Goal: Task Accomplishment & Management: Manage account settings

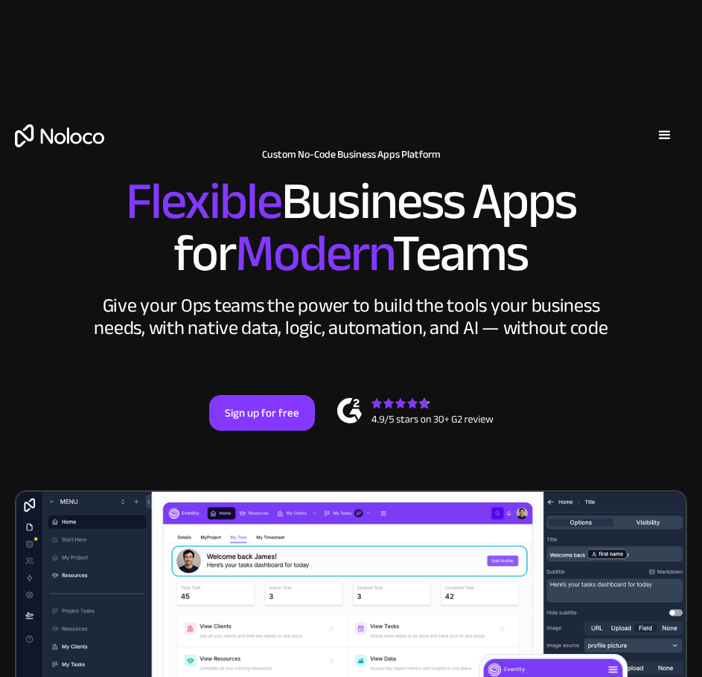
click at [657, 137] on div "menu" at bounding box center [665, 136] width 18 height 18
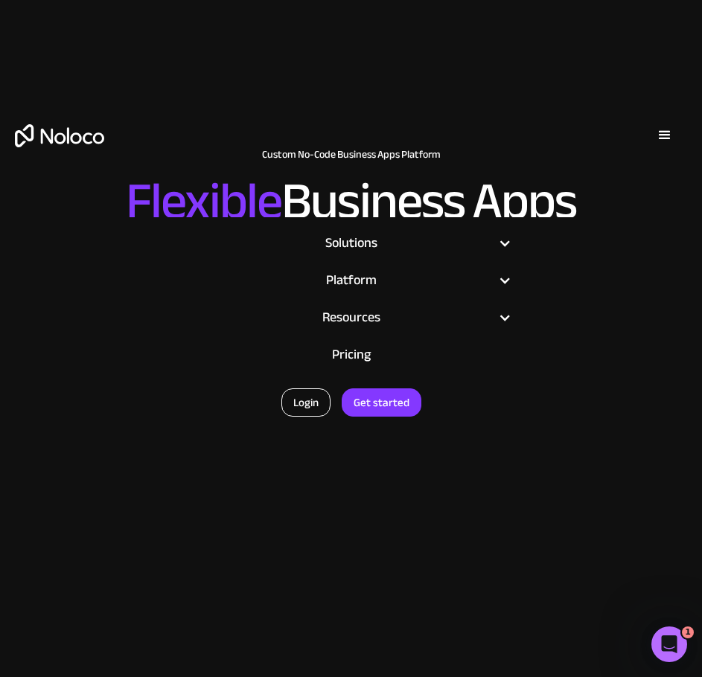
click at [307, 399] on link "Login" at bounding box center [305, 403] width 49 height 28
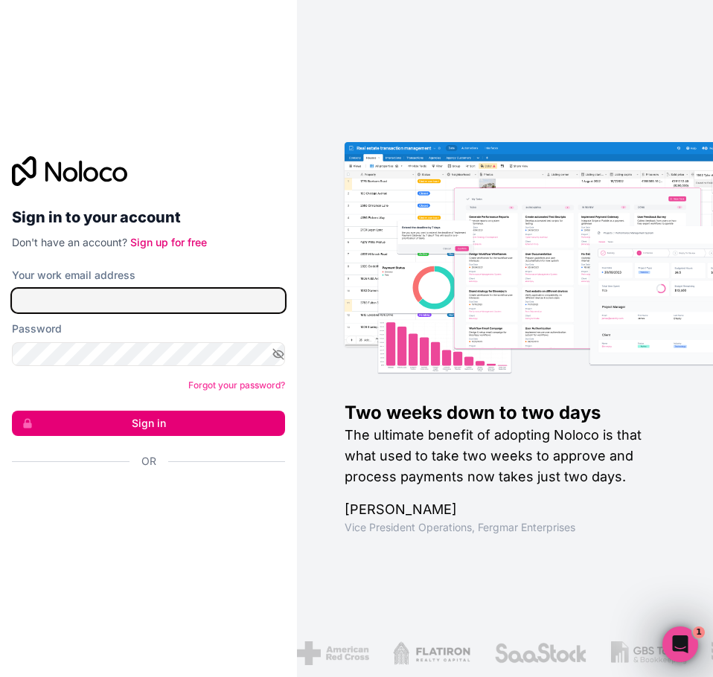
type input "mario@real-valu.com"
click at [226, 430] on button "Sign in" at bounding box center [148, 423] width 273 height 25
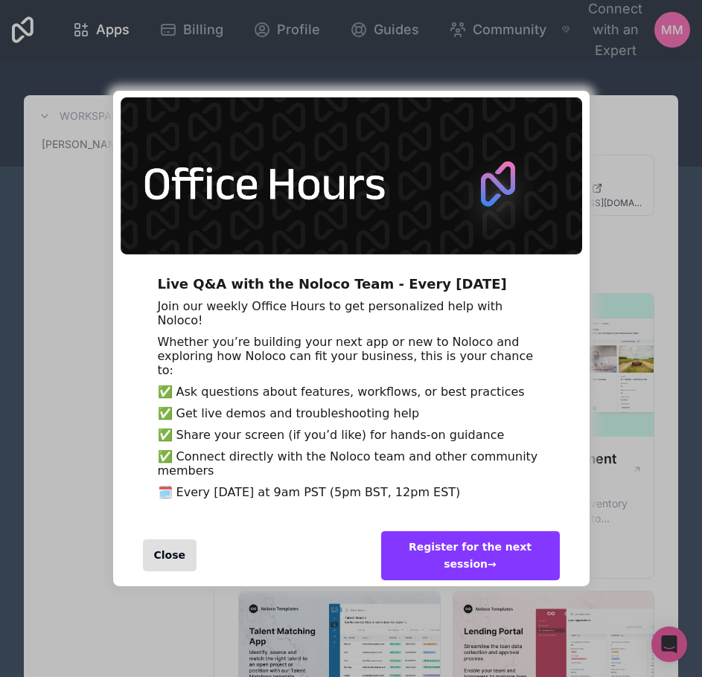
click at [165, 572] on div "Close" at bounding box center [170, 556] width 54 height 32
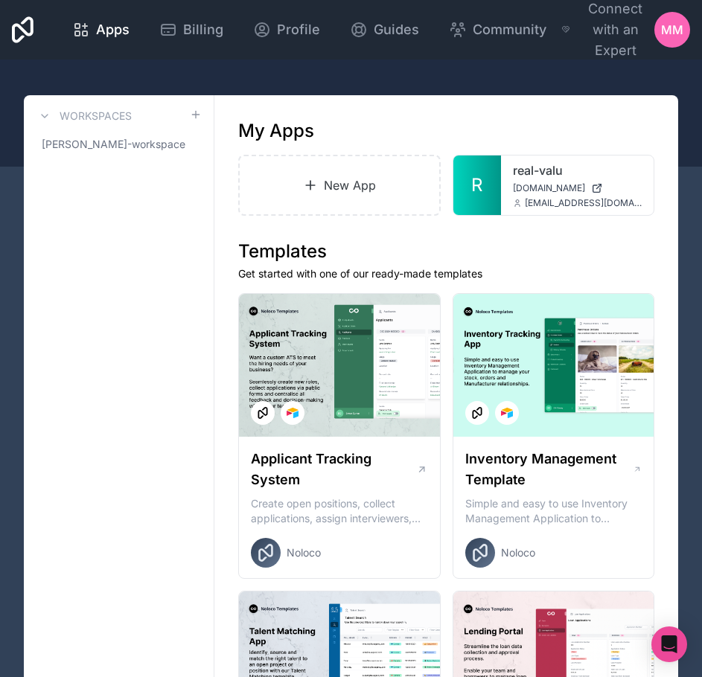
click at [679, 31] on span "MM" at bounding box center [672, 30] width 22 height 18
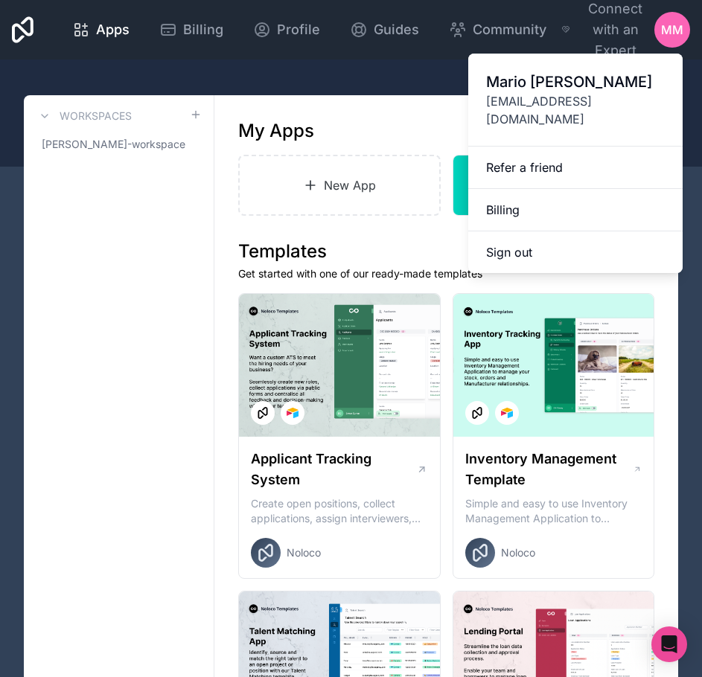
click at [519, 189] on link "Billing" at bounding box center [575, 210] width 214 height 42
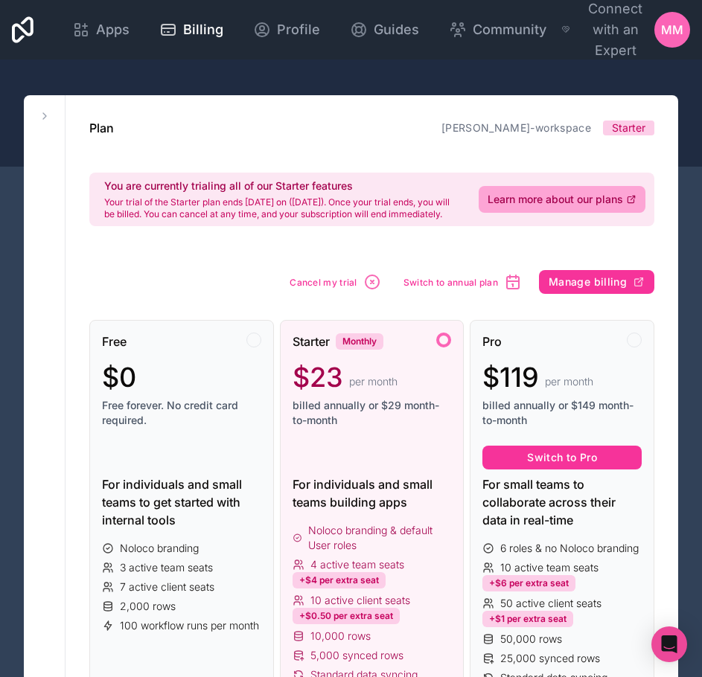
scroll to position [74, 0]
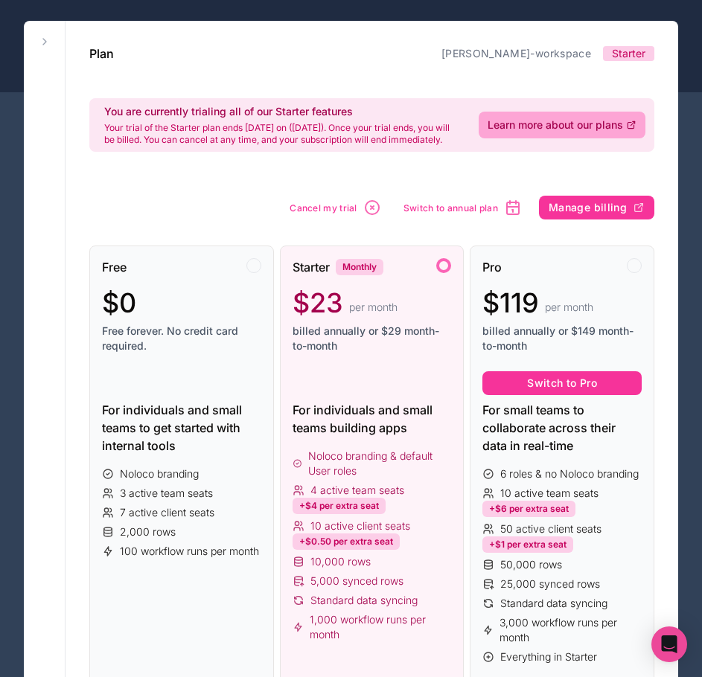
click at [199, 354] on span "Free forever. No credit card required." at bounding box center [181, 339] width 159 height 30
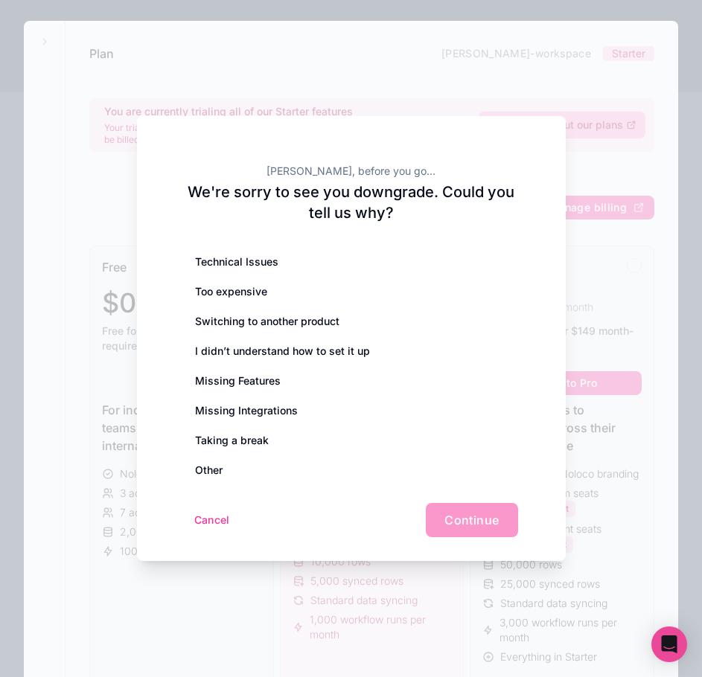
click at [212, 471] on div "Other" at bounding box center [351, 471] width 333 height 30
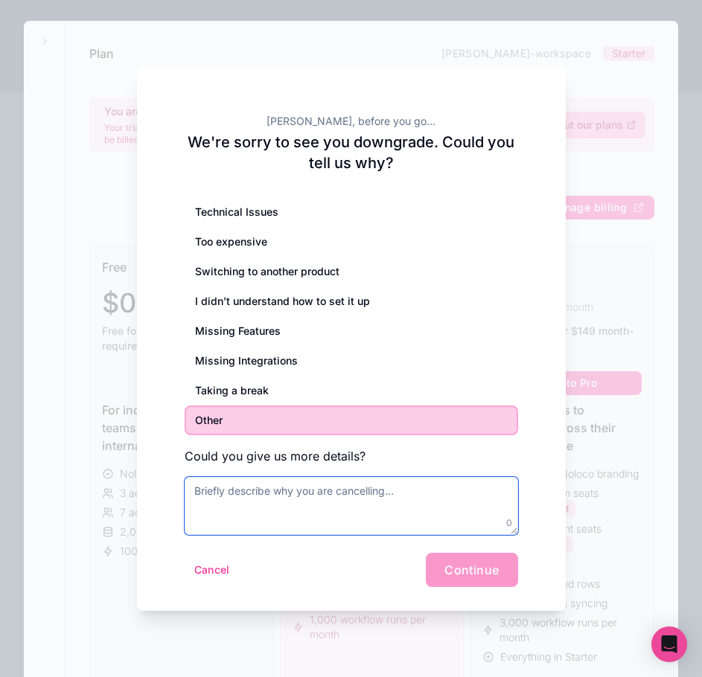
click at [256, 491] on textarea at bounding box center [351, 506] width 333 height 58
click at [257, 396] on div "Taking a break" at bounding box center [351, 391] width 333 height 30
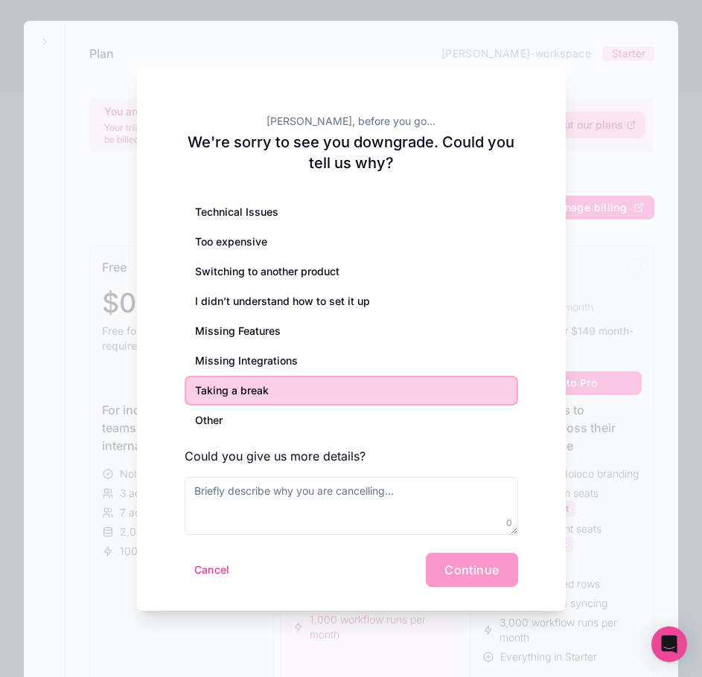
click at [339, 392] on div "Taking a break" at bounding box center [351, 391] width 333 height 30
click at [307, 507] on textarea at bounding box center [351, 506] width 333 height 58
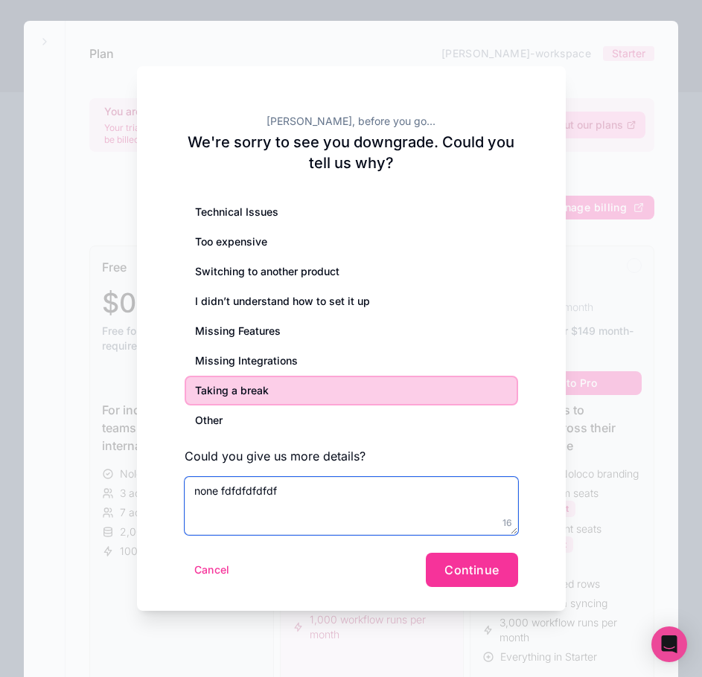
drag, startPoint x: 310, startPoint y: 499, endPoint x: 191, endPoint y: 500, distance: 119.9
click at [191, 500] on textarea "none fdfdfdfdfdf" at bounding box center [351, 506] width 333 height 58
type textarea "not sure if this is the right fit"
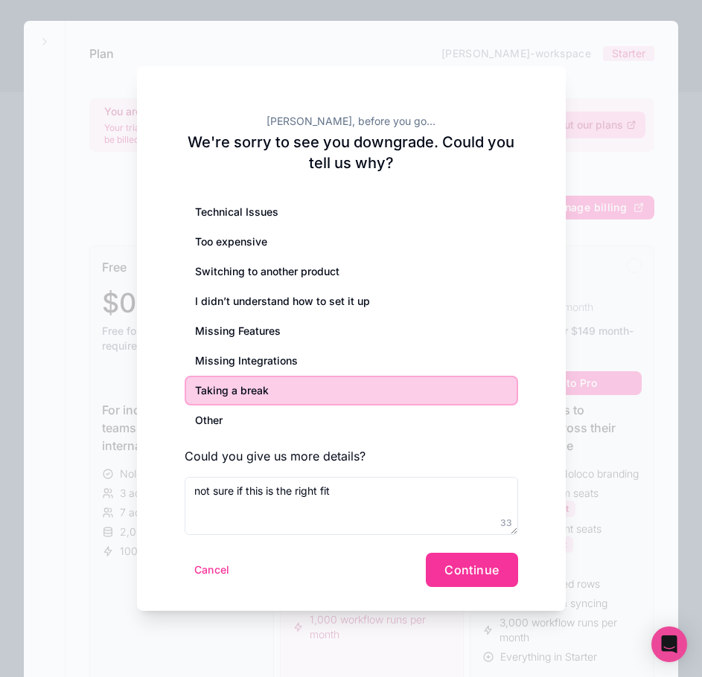
click at [444, 574] on button "Continue" at bounding box center [472, 570] width 92 height 34
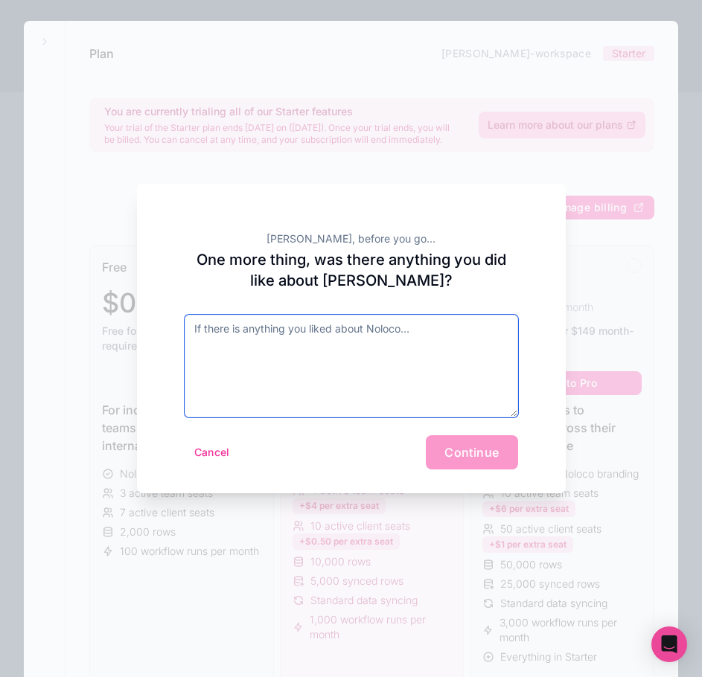
click at [391, 368] on textarea at bounding box center [351, 366] width 333 height 103
type textarea "f"
type textarea "yes"
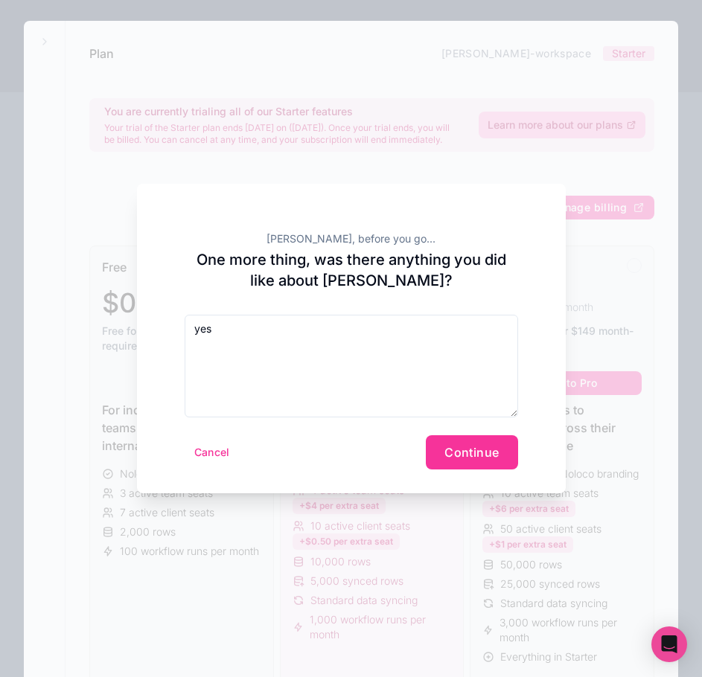
drag, startPoint x: 502, startPoint y: 459, endPoint x: 494, endPoint y: 462, distance: 9.4
click at [502, 457] on button "Continue" at bounding box center [472, 452] width 92 height 34
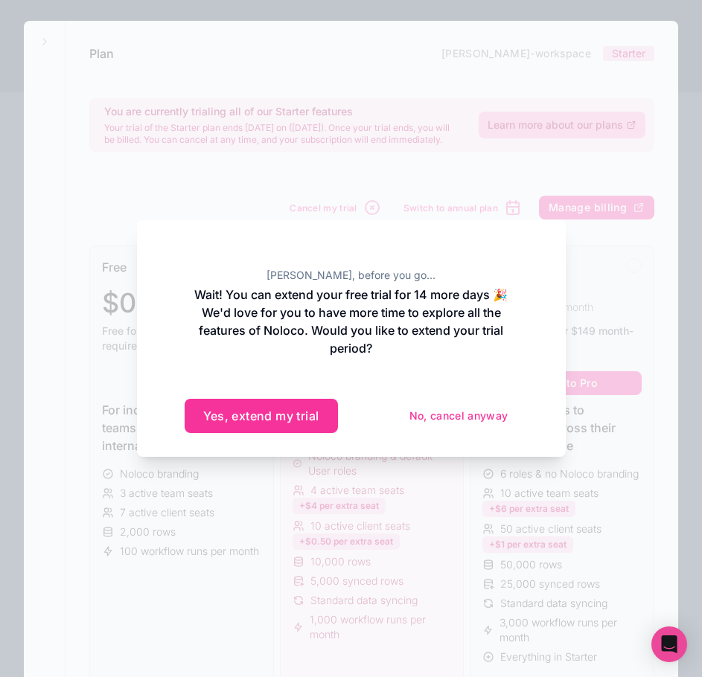
click at [468, 415] on button "No, cancel anyway" at bounding box center [459, 416] width 118 height 24
